Goal: Information Seeking & Learning: Get advice/opinions

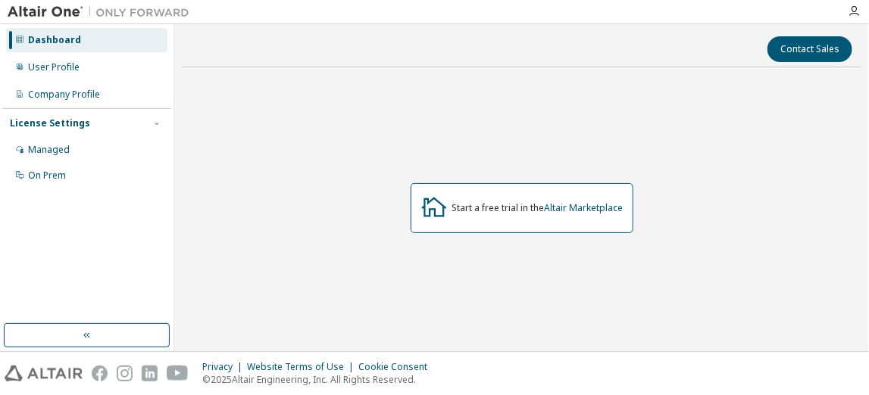
click at [264, 191] on div "Start a free trial in the Altair Marketplace" at bounding box center [521, 208] width 679 height 257
click at [162, 183] on div "On Prem" at bounding box center [86, 176] width 161 height 24
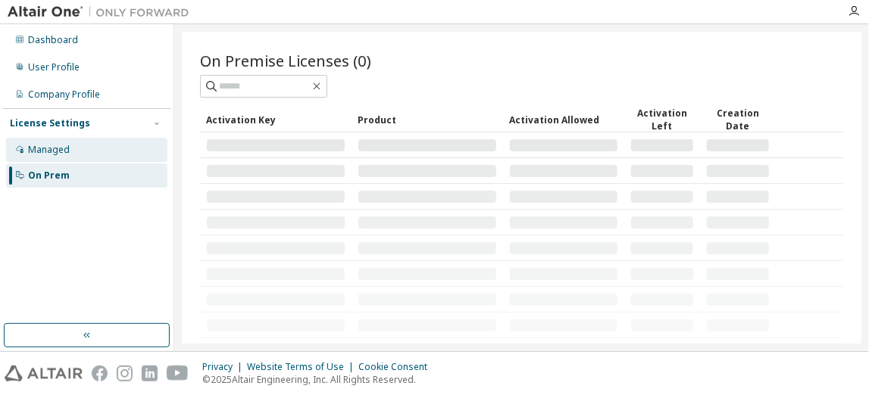
click at [112, 149] on div "Managed" at bounding box center [86, 150] width 161 height 24
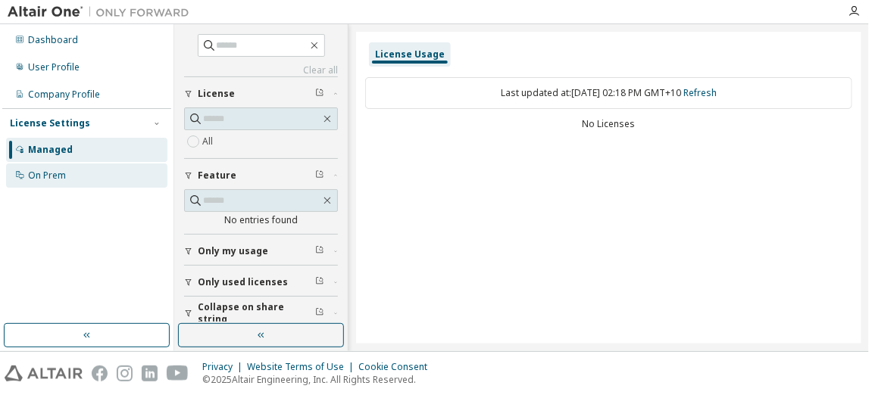
click at [101, 175] on div "On Prem" at bounding box center [86, 176] width 161 height 24
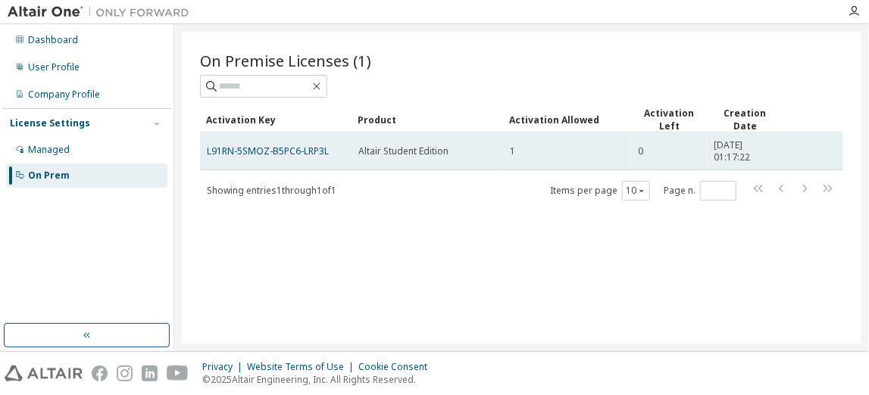
click at [424, 140] on td "Altair Student Edition" at bounding box center [426, 152] width 151 height 38
click at [739, 151] on span "2025-07-15 01:17:22" at bounding box center [744, 151] width 62 height 24
click at [292, 148] on link "L91RN-5SMOZ-B5PC6-LRP3L" at bounding box center [268, 151] width 122 height 13
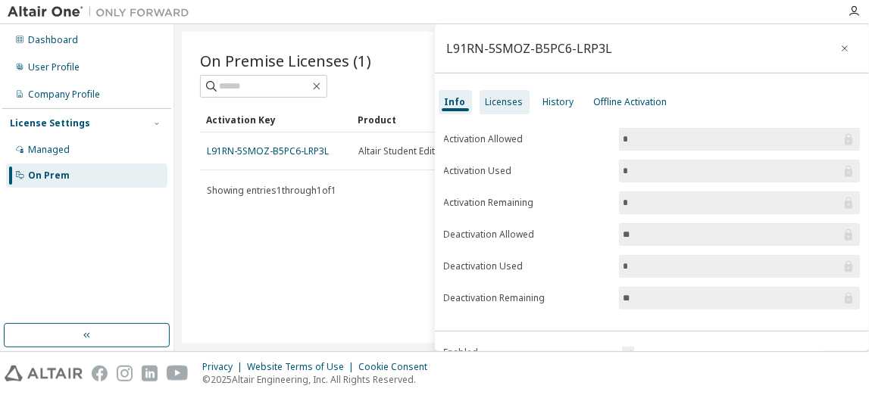
click at [504, 108] on div "Licenses" at bounding box center [504, 102] width 38 height 12
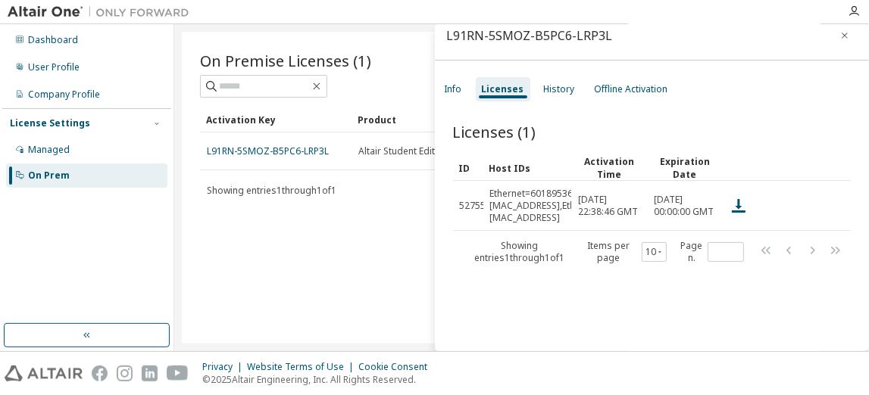
scroll to position [14, 0]
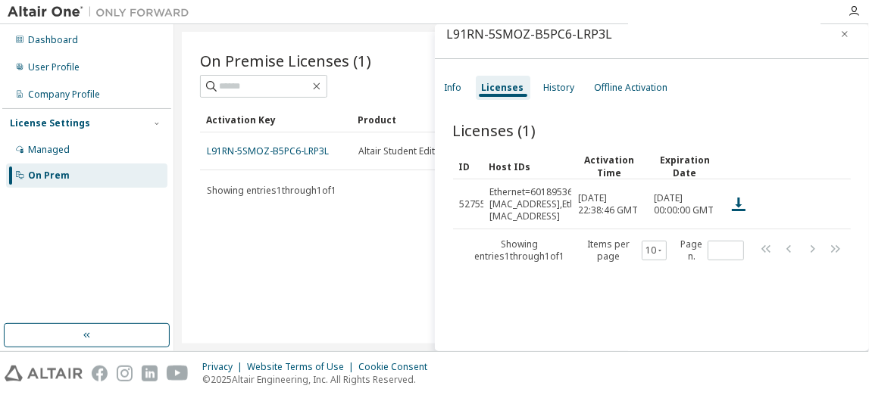
click at [586, 317] on div "Licenses (1) Clear Load Save Save As Field Operator Value Select filter Select …" at bounding box center [652, 230] width 435 height 259
click at [571, 294] on div "Licenses (1) Clear Load Save Save As Field Operator Value Select filter Select …" at bounding box center [652, 230] width 435 height 259
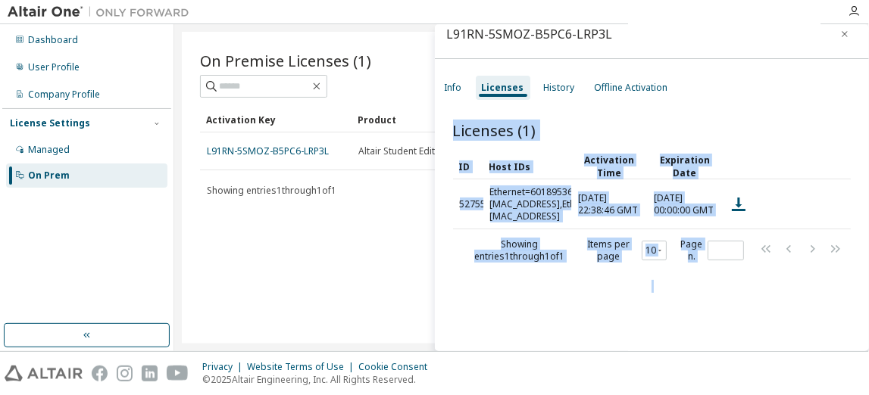
click at [571, 294] on div "Licenses (1) Clear Load Save Save As Field Operator Value Select filter Select …" at bounding box center [652, 230] width 435 height 259
click at [597, 296] on div "Licenses (1) Clear Load Save Save As Field Operator Value Select filter Select …" at bounding box center [652, 230] width 435 height 259
click at [604, 307] on div "Licenses (1) Clear Load Save Save As Field Operator Value Select filter Select …" at bounding box center [652, 230] width 435 height 259
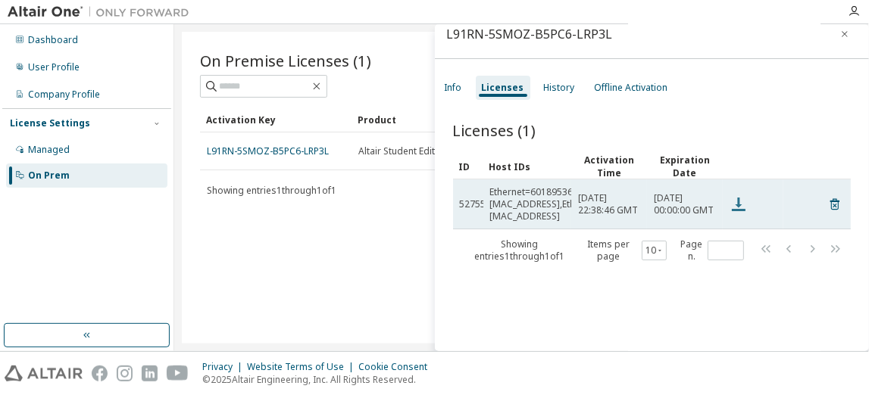
click at [738, 206] on icon at bounding box center [738, 204] width 18 height 18
click at [513, 205] on div "Ethernet=60189536CBD5,Ethernet=900F0C847993,Ethernet=900F0C847994" at bounding box center [565, 204] width 151 height 36
click at [749, 205] on div at bounding box center [752, 204] width 47 height 18
click at [738, 203] on icon at bounding box center [739, 205] width 14 height 14
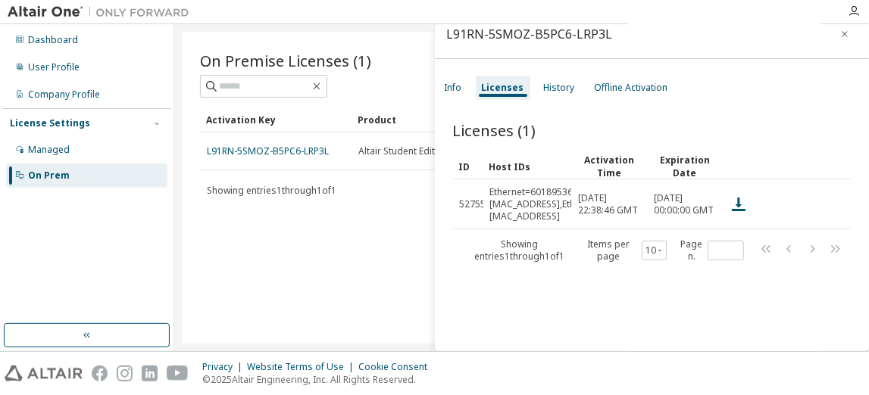
click at [124, 228] on div "Dashboard User Profile Company Profile License Settings Managed On Prem" at bounding box center [86, 174] width 169 height 295
click at [89, 68] on div "User Profile" at bounding box center [86, 67] width 161 height 24
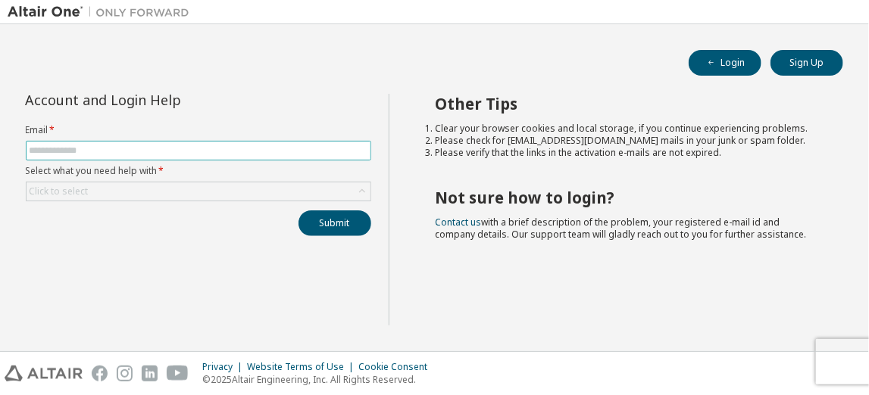
click at [273, 152] on input "text" at bounding box center [199, 151] width 338 height 12
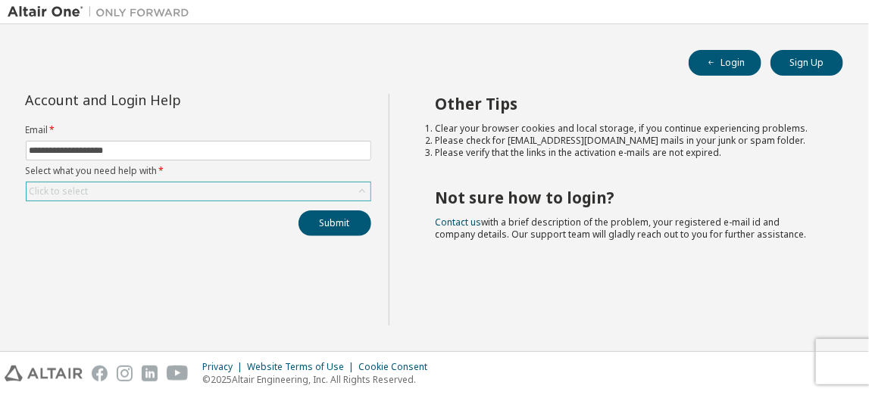
click at [168, 184] on div "Click to select" at bounding box center [199, 192] width 344 height 18
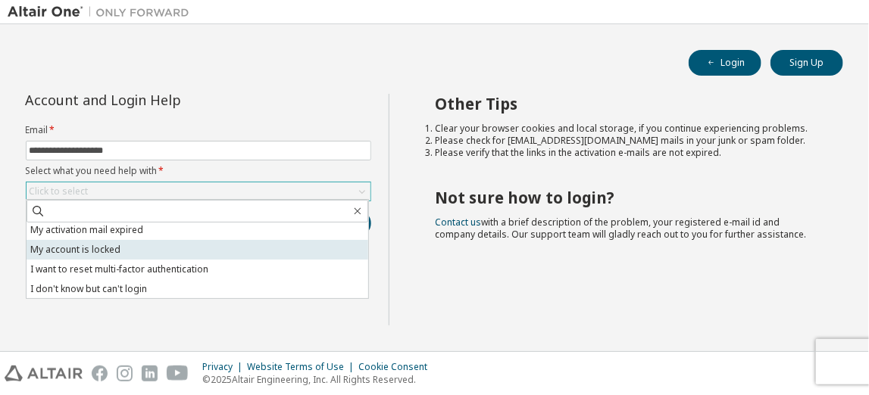
scroll to position [42, 0]
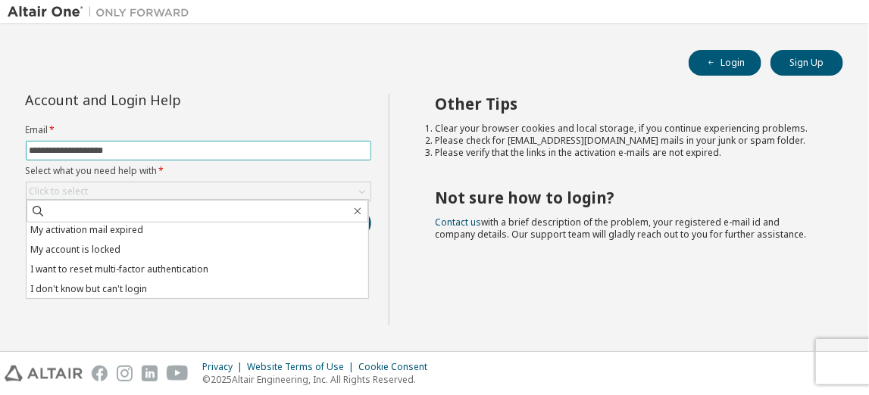
click at [164, 151] on input "**********" at bounding box center [199, 151] width 338 height 12
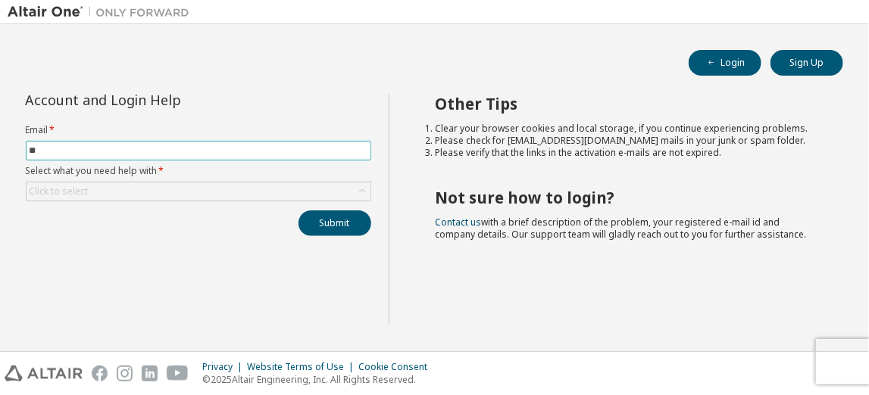
type input "*"
type input "**********"
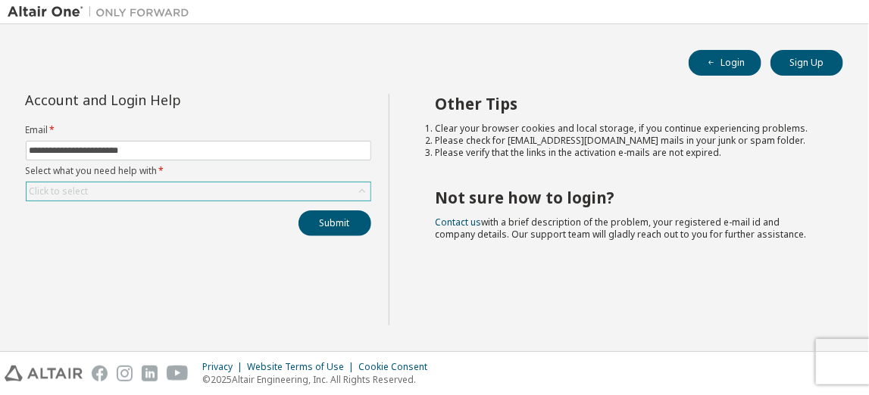
click at [138, 191] on div "Click to select" at bounding box center [199, 192] width 344 height 18
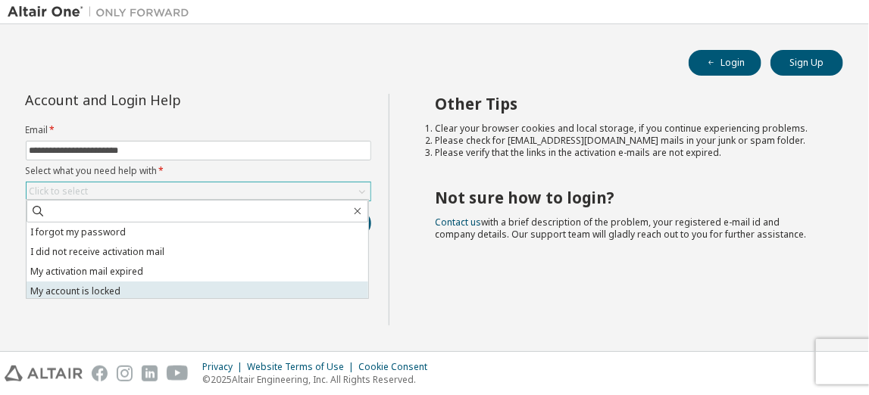
click at [118, 287] on li "My account is locked" at bounding box center [198, 292] width 342 height 20
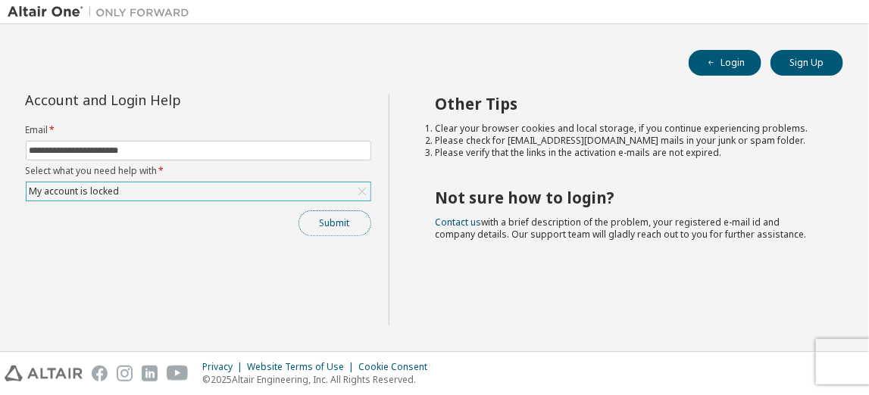
click at [332, 216] on button "Submit" at bounding box center [334, 224] width 73 height 26
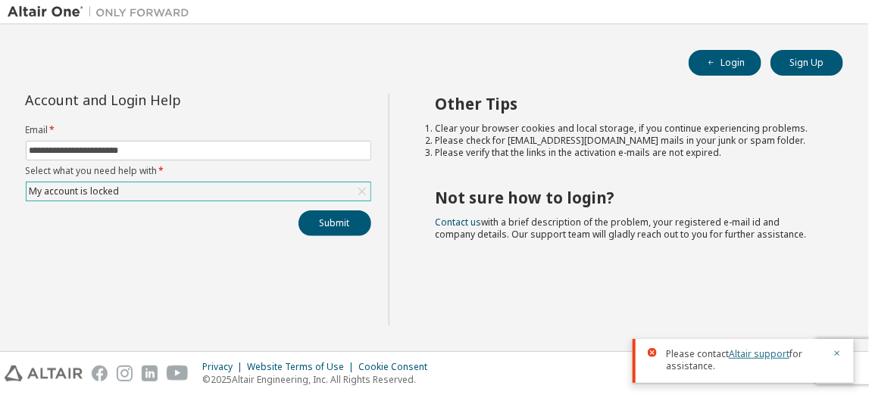
click at [763, 353] on link "Altair support" at bounding box center [758, 354] width 61 height 13
click at [747, 357] on link "Altair support" at bounding box center [758, 354] width 61 height 13
click at [751, 351] on link "Altair support" at bounding box center [758, 354] width 61 height 13
click at [453, 219] on link "Contact us" at bounding box center [458, 222] width 46 height 13
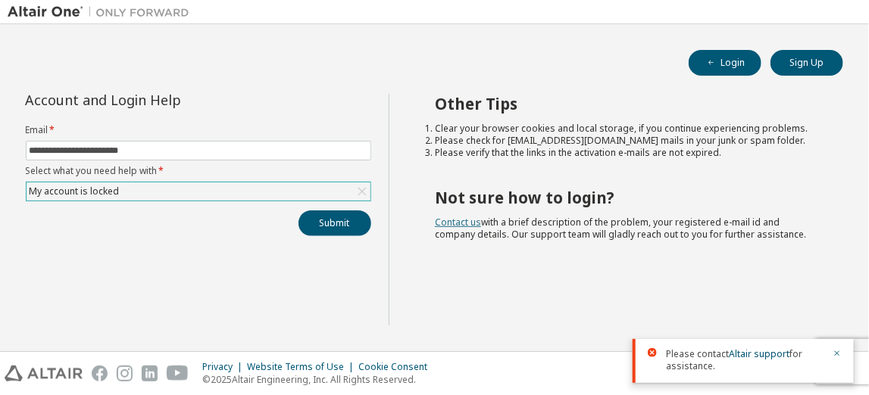
click at [453, 219] on link "Contact us" at bounding box center [458, 222] width 46 height 13
click at [157, 146] on input "**********" at bounding box center [199, 151] width 338 height 12
type input "**********"
click at [151, 198] on div "My account is locked" at bounding box center [199, 192] width 344 height 18
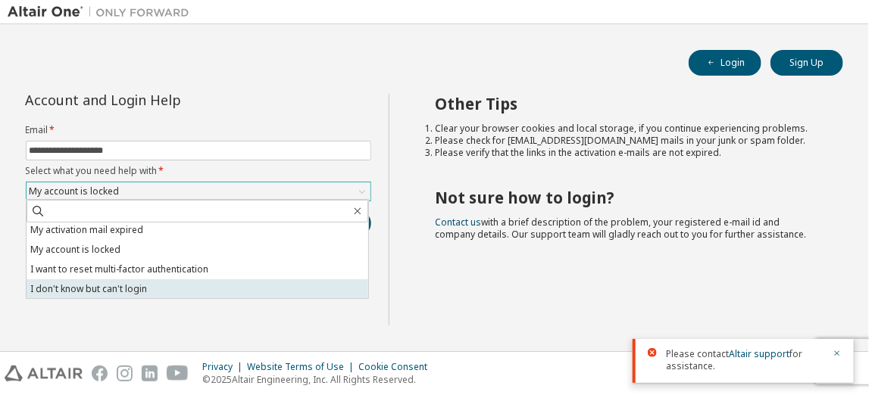
click at [150, 291] on li "I don't know but can't login" at bounding box center [198, 289] width 342 height 20
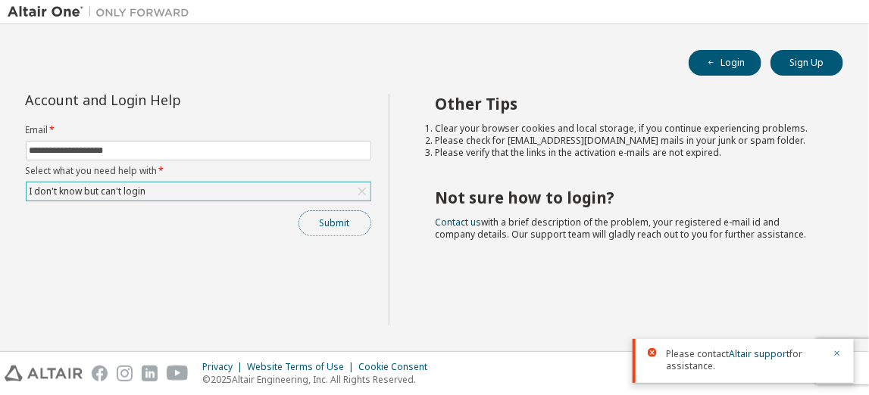
click at [323, 219] on button "Submit" at bounding box center [334, 224] width 73 height 26
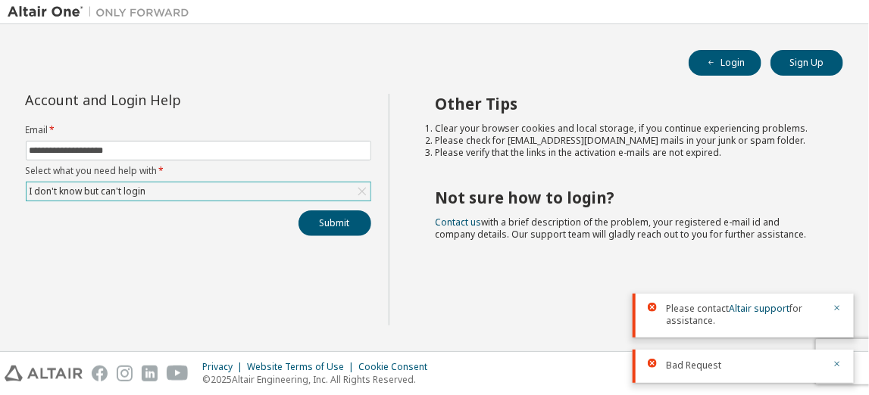
click at [229, 261] on div "**********" at bounding box center [198, 210] width 381 height 232
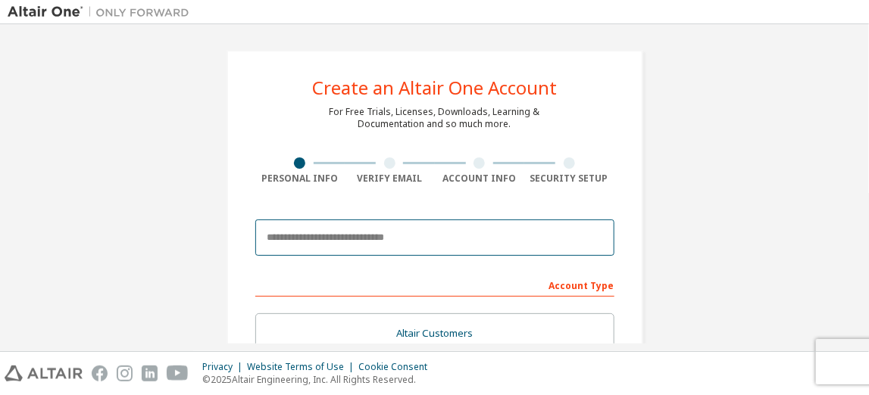
click at [427, 237] on input "email" at bounding box center [434, 238] width 359 height 36
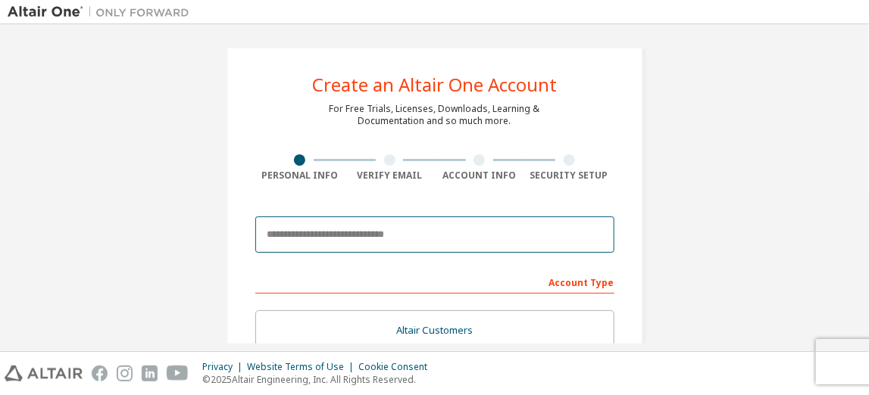
scroll to position [8, 0]
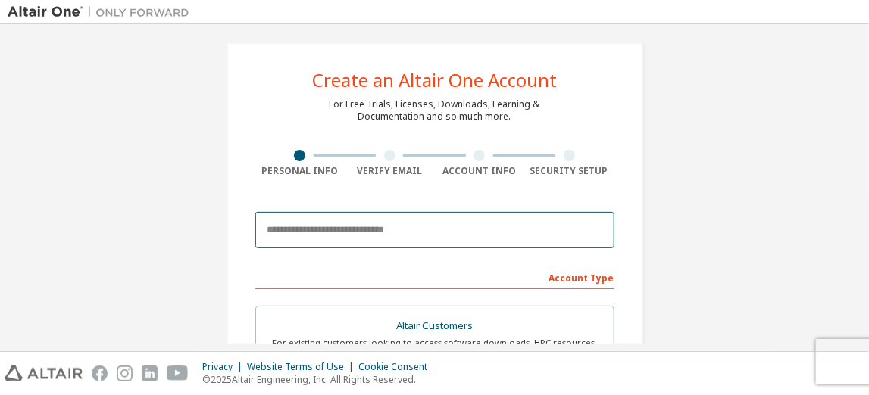
type input "**********"
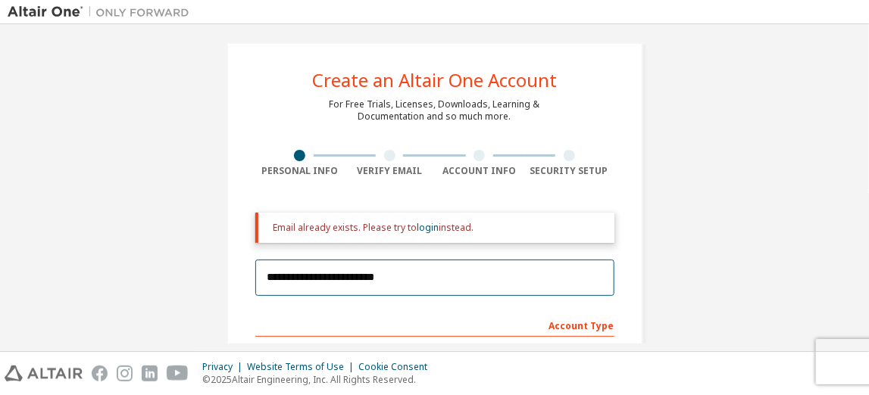
drag, startPoint x: 432, startPoint y: 275, endPoint x: 198, endPoint y: 285, distance: 233.4
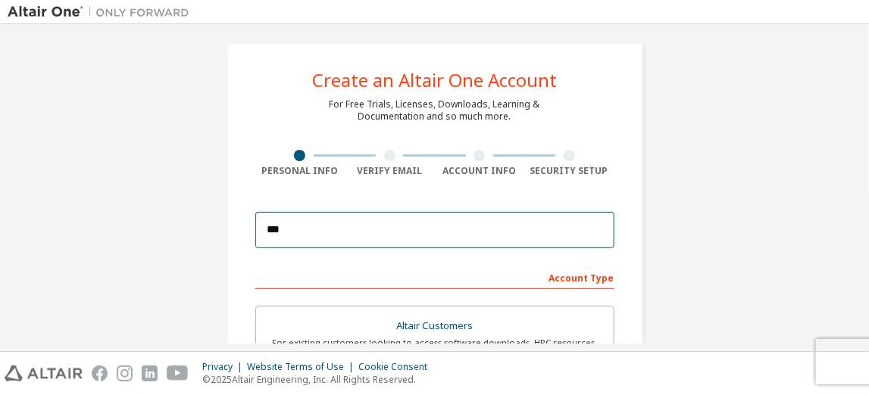
type input "**********"
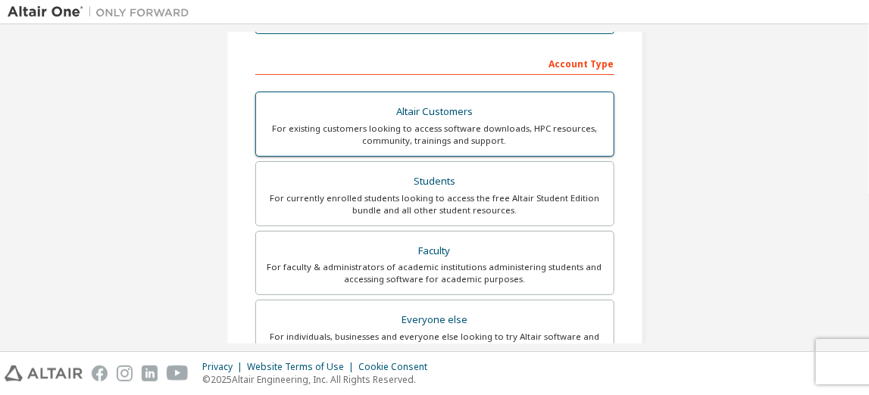
scroll to position [224, 0]
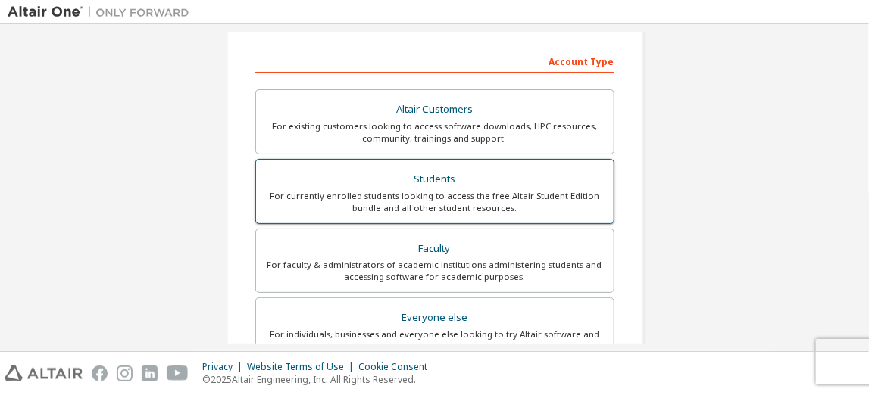
click at [407, 190] on div "For currently enrolled students looking to access the free Altair Student Editi…" at bounding box center [434, 202] width 339 height 24
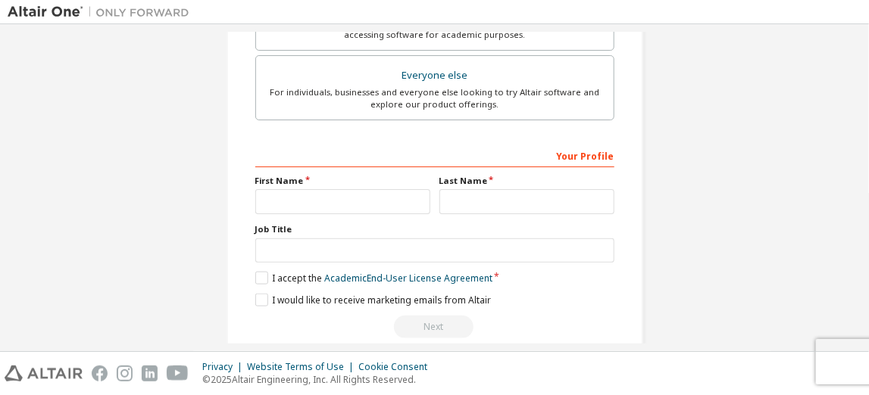
scroll to position [520, 0]
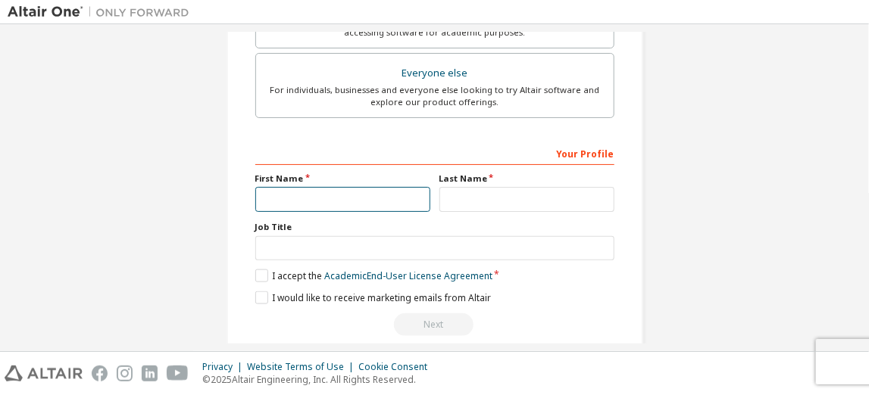
click at [322, 193] on input "text" at bounding box center [342, 199] width 175 height 25
type input "******"
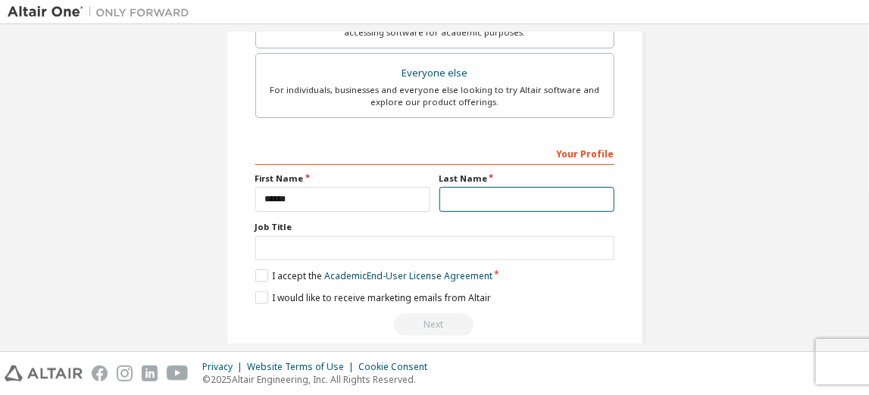
click at [456, 204] on input "text" at bounding box center [526, 199] width 175 height 25
type input "********"
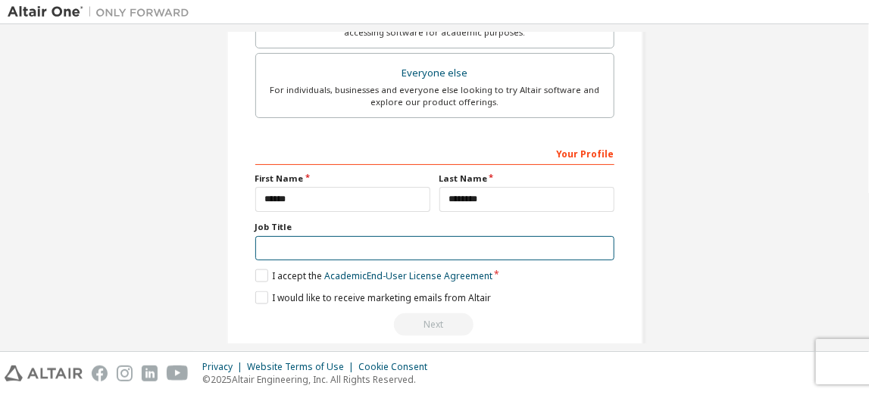
click at [393, 238] on input "text" at bounding box center [434, 248] width 359 height 25
type input "*******"
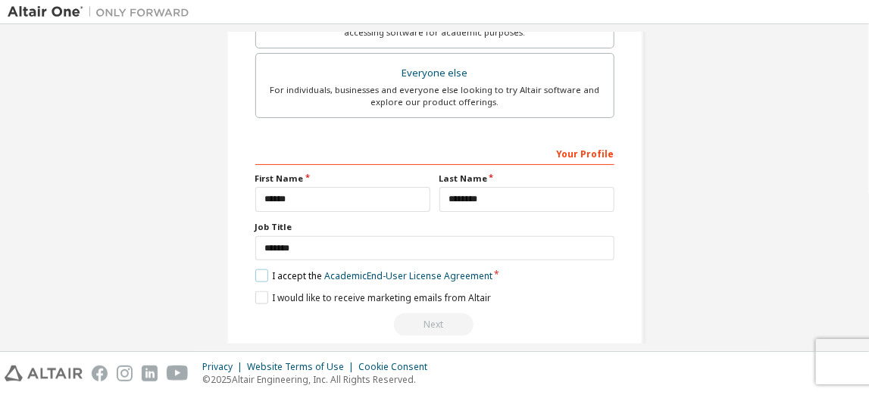
click at [260, 270] on label "I accept the Academic End-User License Agreement" at bounding box center [373, 276] width 237 height 13
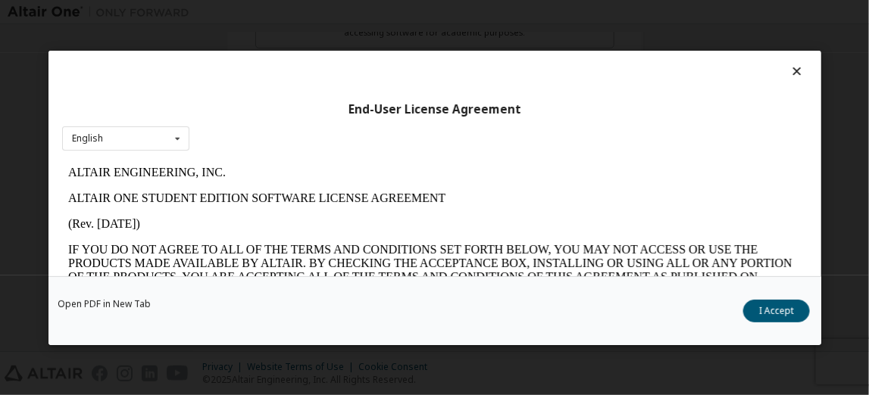
scroll to position [0, 0]
click at [782, 310] on button "I Accept" at bounding box center [776, 310] width 67 height 23
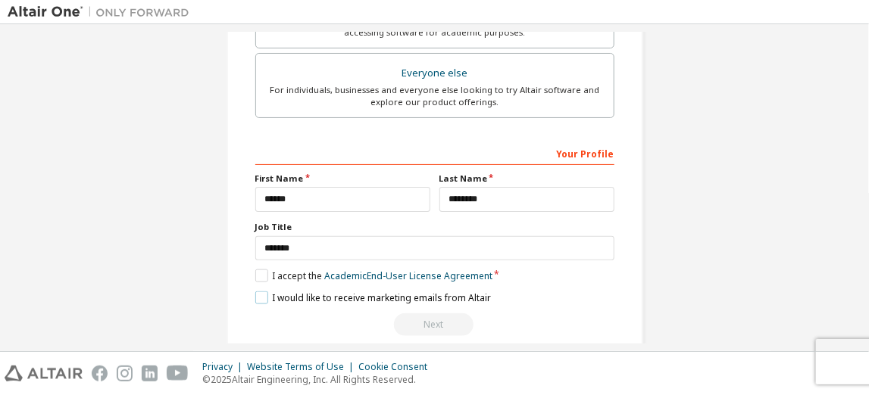
click at [324, 292] on label "I would like to receive marketing emails from Altair" at bounding box center [373, 298] width 236 height 13
click at [403, 298] on label "I would like to receive marketing emails from Altair" at bounding box center [373, 298] width 236 height 13
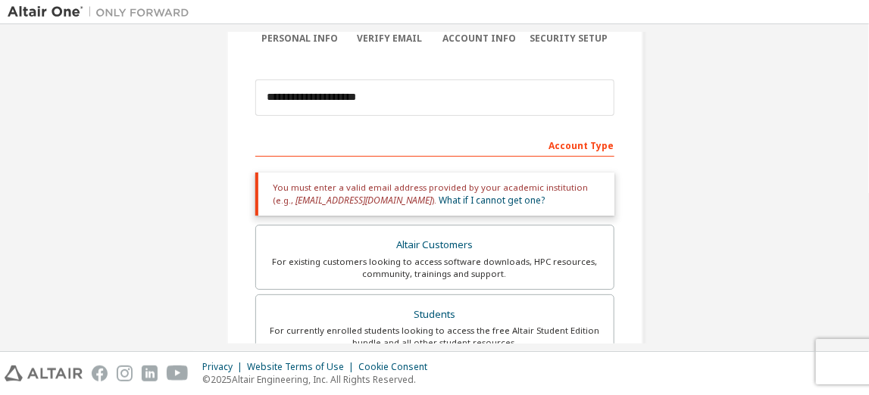
scroll to position [136, 0]
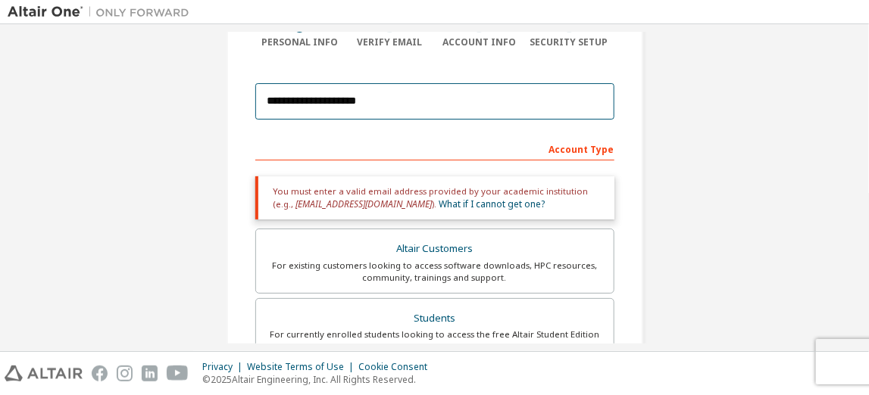
drag, startPoint x: 420, startPoint y: 98, endPoint x: 248, endPoint y: 93, distance: 172.7
click at [248, 93] on div "**********" at bounding box center [434, 322] width 416 height 817
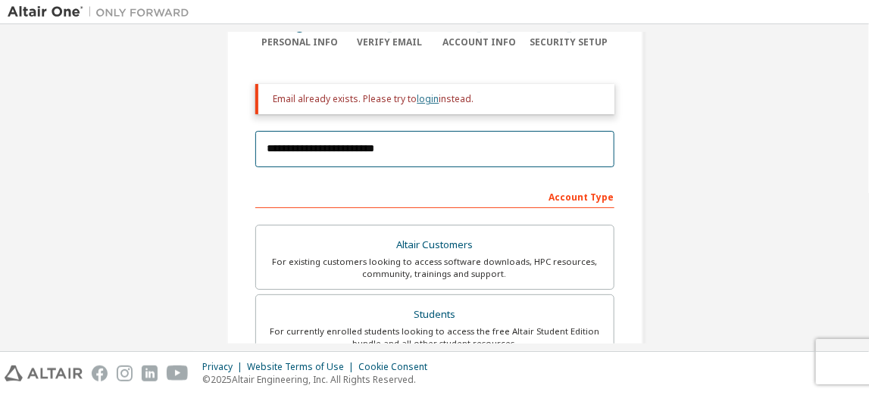
type input "**********"
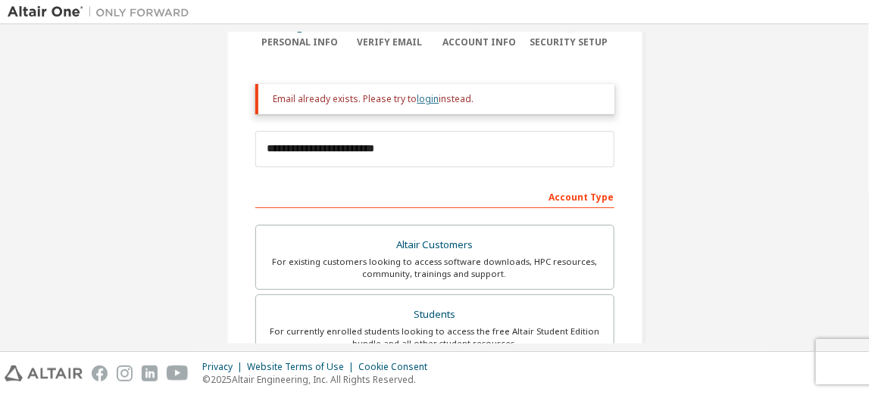
click at [420, 99] on link "login" at bounding box center [428, 98] width 22 height 13
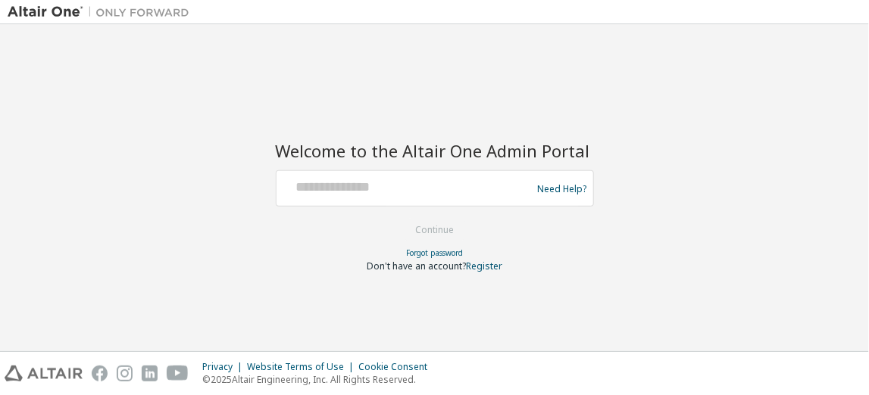
click at [420, 99] on div "Welcome to the Altair One Admin Portal Need Help? Please make sure that you pro…" at bounding box center [434, 188] width 853 height 312
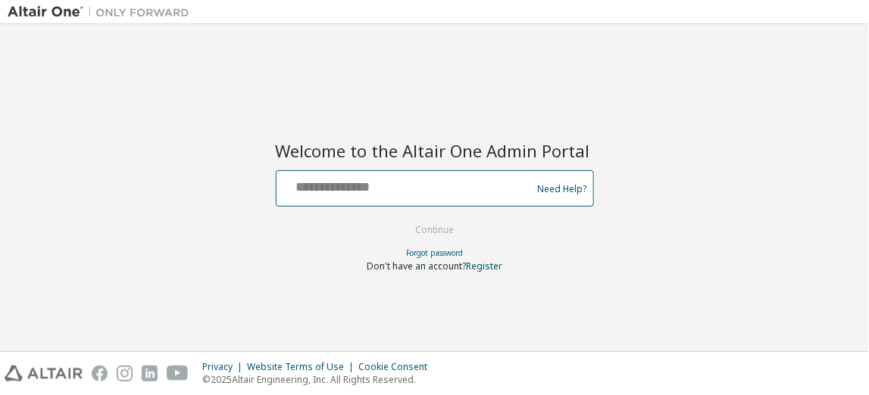
click at [389, 195] on input "text" at bounding box center [406, 185] width 248 height 22
type input "**********"
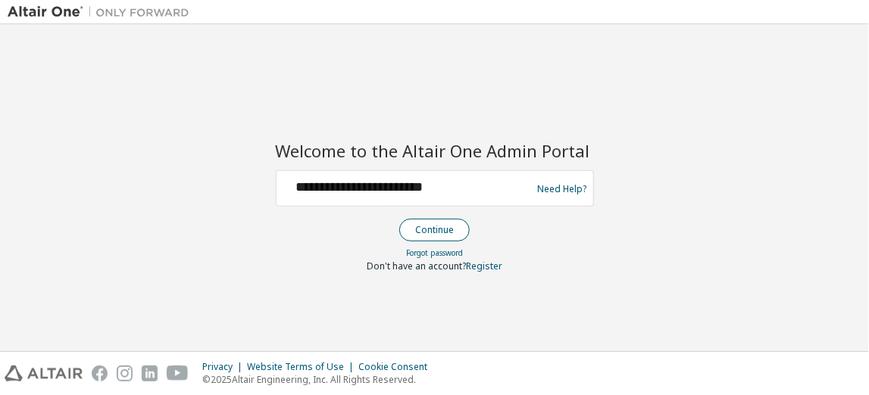
click at [416, 226] on button "Continue" at bounding box center [434, 230] width 70 height 23
